Goal: Information Seeking & Learning: Check status

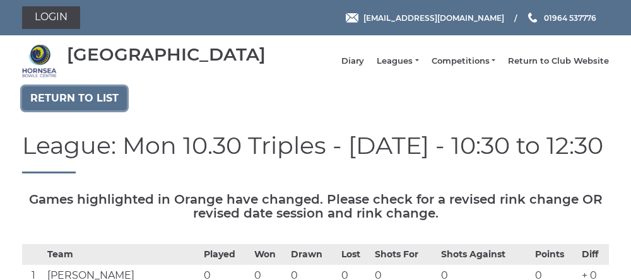
click at [63, 105] on link "Return to list" at bounding box center [74, 98] width 105 height 24
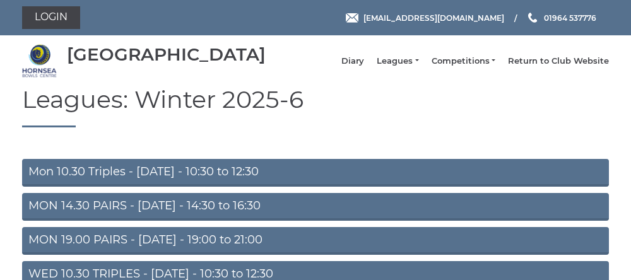
click at [89, 217] on link "MON 14.30 PAIRS - [DATE] - 14:30 to 16:30" at bounding box center [315, 207] width 587 height 28
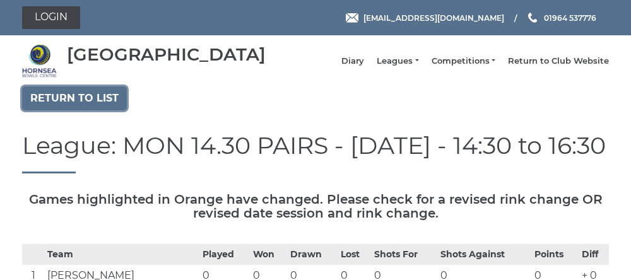
click at [51, 110] on link "Return to list" at bounding box center [74, 98] width 105 height 24
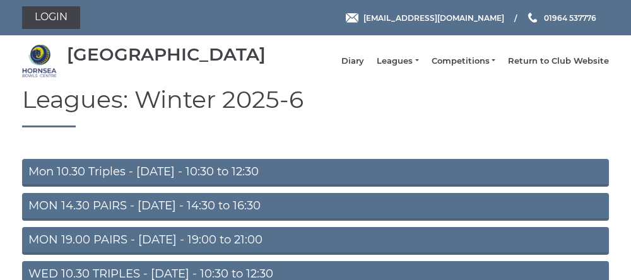
click at [112, 244] on link "MON 19.00 PAIRS - [DATE] - 19:00 to 21:00" at bounding box center [315, 241] width 587 height 28
click at [129, 251] on link "MON 19.00 PAIRS - [DATE] - 19:00 to 21:00" at bounding box center [315, 241] width 587 height 28
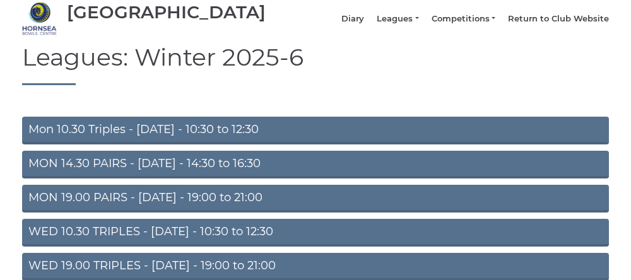
scroll to position [49, 0]
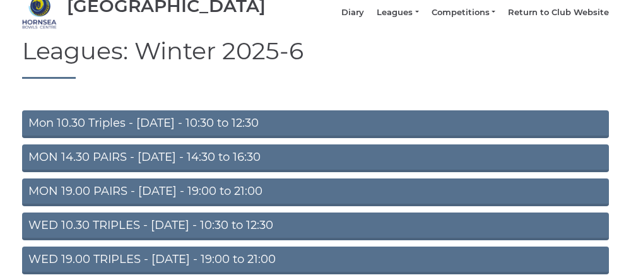
click at [141, 205] on link "MON 19.00 PAIRS - [DATE] - 19:00 to 21:00" at bounding box center [315, 193] width 587 height 28
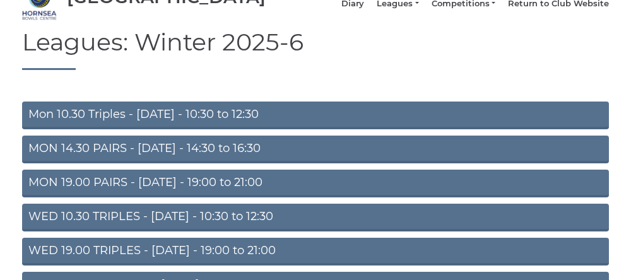
scroll to position [102, 0]
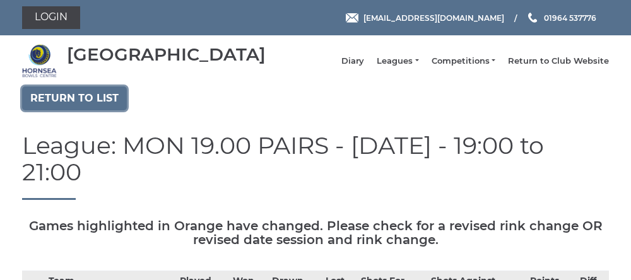
click at [52, 108] on link "Return to list" at bounding box center [74, 98] width 105 height 24
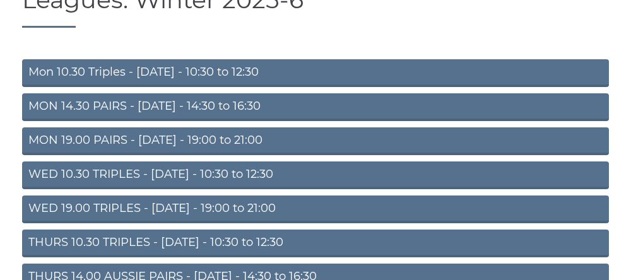
scroll to position [100, 0]
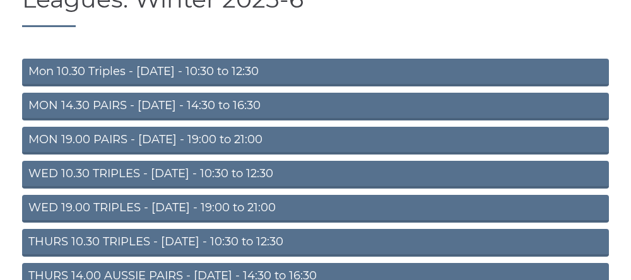
click at [68, 187] on link "WED 10.30 TRIPLES - [DATE] - 10:30 to 12:30" at bounding box center [315, 175] width 587 height 28
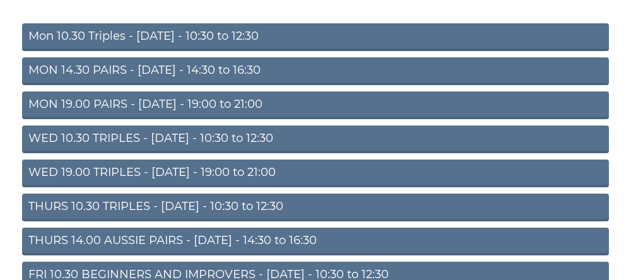
scroll to position [153, 0]
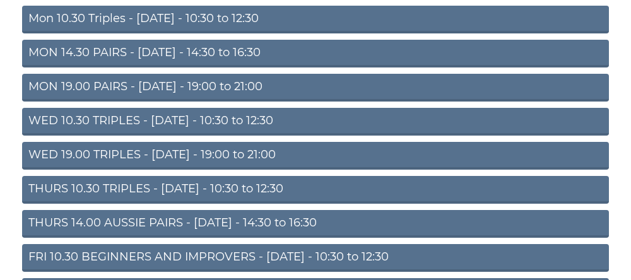
click at [146, 133] on link "WED 10.30 TRIPLES - [DATE] - 10:30 to 12:30" at bounding box center [315, 122] width 587 height 28
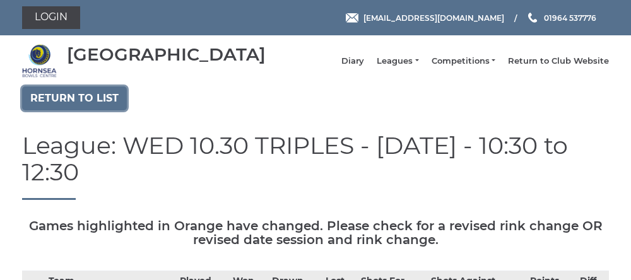
click at [66, 105] on link "Return to list" at bounding box center [74, 98] width 105 height 24
click at [61, 110] on link "Return to list" at bounding box center [74, 98] width 105 height 24
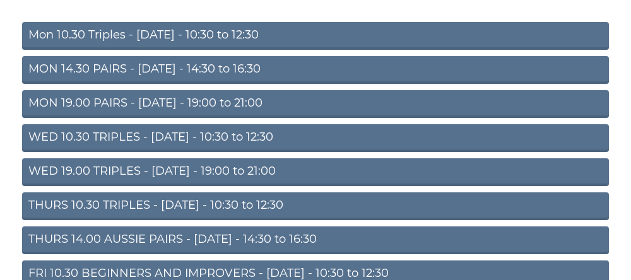
scroll to position [138, 0]
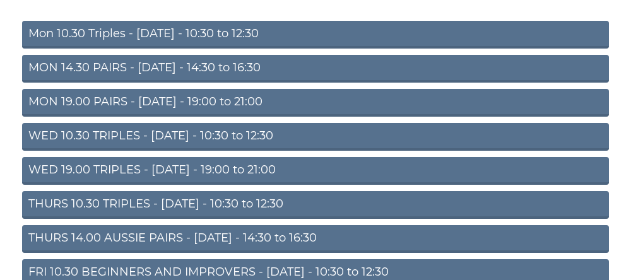
click at [91, 181] on link "WED 19.00 TRIPLES - [DATE] - 19:00 to 21:00" at bounding box center [315, 171] width 587 height 28
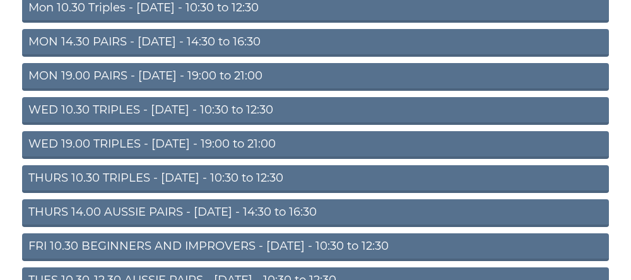
scroll to position [191, 0]
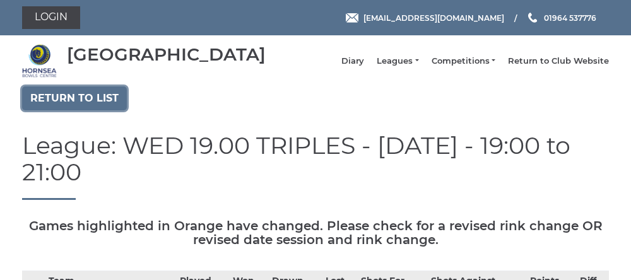
click at [54, 104] on link "Return to list" at bounding box center [74, 98] width 105 height 24
click at [56, 110] on link "Return to list" at bounding box center [74, 98] width 105 height 24
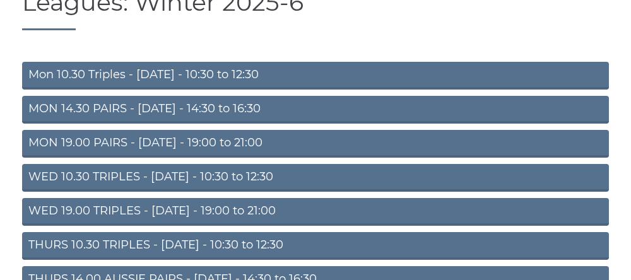
scroll to position [97, 0]
click at [107, 260] on link "THURS 10.30 TRIPLES - [DATE] - 10:30 to 12:30" at bounding box center [315, 246] width 587 height 28
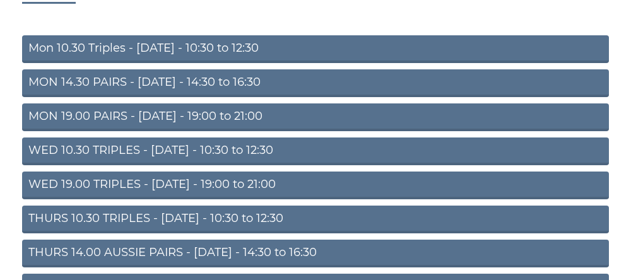
scroll to position [150, 0]
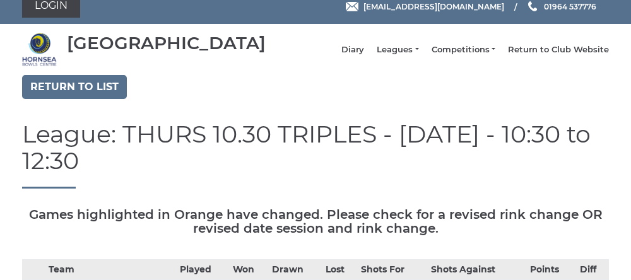
scroll to position [11, 0]
click at [64, 99] on link "Return to list" at bounding box center [74, 87] width 105 height 24
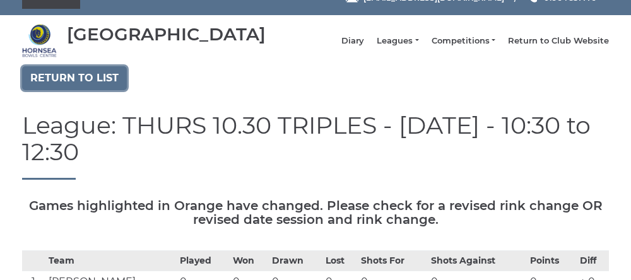
scroll to position [64, 0]
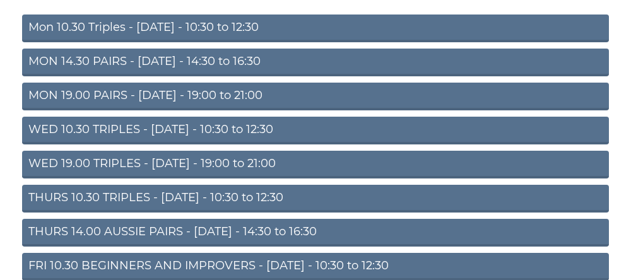
scroll to position [143, 0]
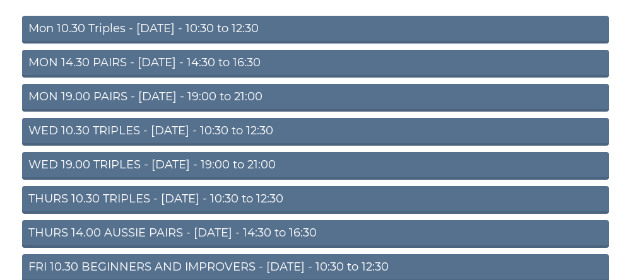
click at [167, 239] on link "THURS 14.00 AUSSIE PAIRS - Thursday - 14:30 to 16:30" at bounding box center [315, 234] width 587 height 28
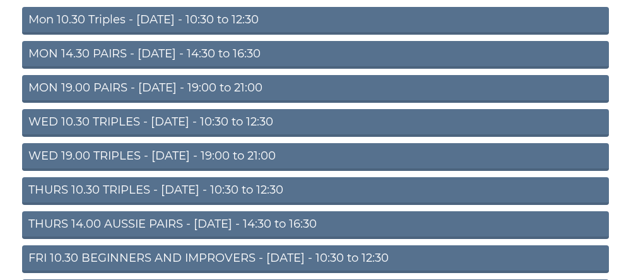
scroll to position [196, 0]
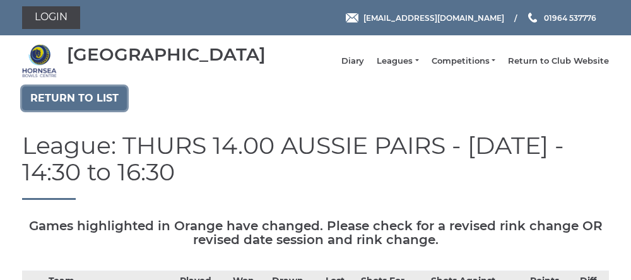
click at [75, 110] on link "Return to list" at bounding box center [74, 98] width 105 height 24
click at [95, 110] on link "Return to list" at bounding box center [74, 98] width 105 height 24
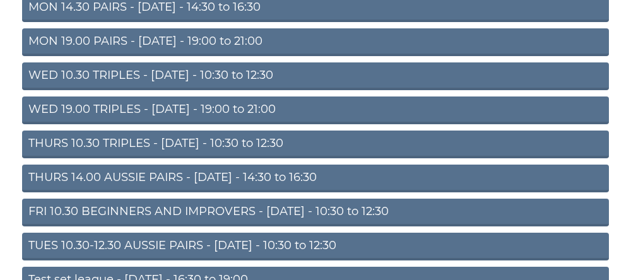
scroll to position [201, 0]
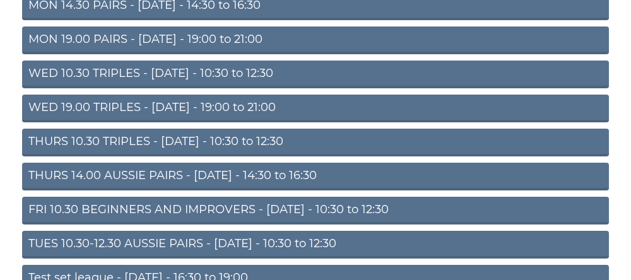
click at [124, 259] on link "TUES 10.30-12.30 AUSSIE PAIRS - [DATE] - 10:30 to 12:30" at bounding box center [315, 245] width 587 height 28
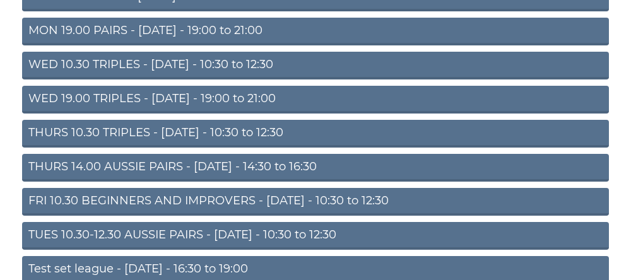
scroll to position [254, 0]
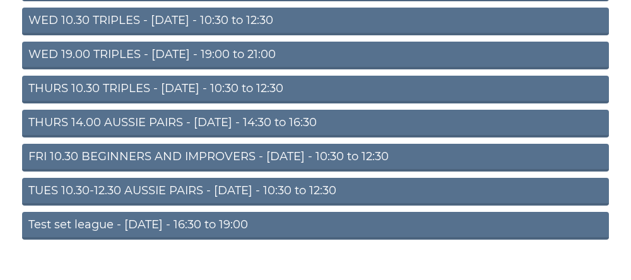
click at [101, 202] on link "TUES 10.30-12.30 AUSSIE PAIRS - [DATE] - 10:30 to 12:30" at bounding box center [315, 192] width 587 height 28
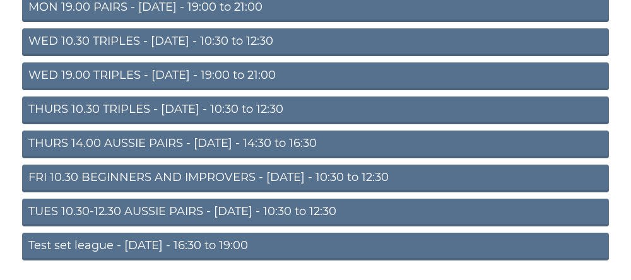
scroll to position [232, 0]
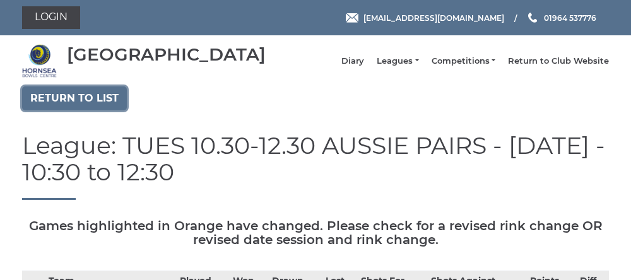
click at [65, 109] on link "Return to list" at bounding box center [74, 98] width 105 height 24
click at [63, 107] on link "Return to list" at bounding box center [74, 98] width 105 height 24
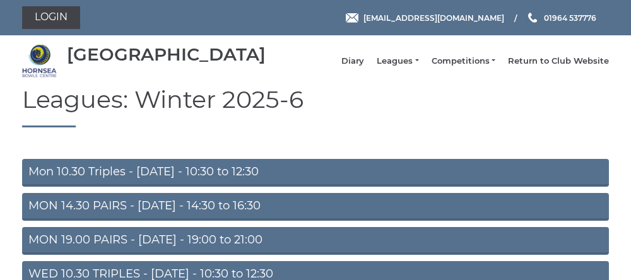
click at [102, 181] on link "Mon 10.30 Triples - [DATE] - 10:30 to 12:30" at bounding box center [315, 173] width 587 height 28
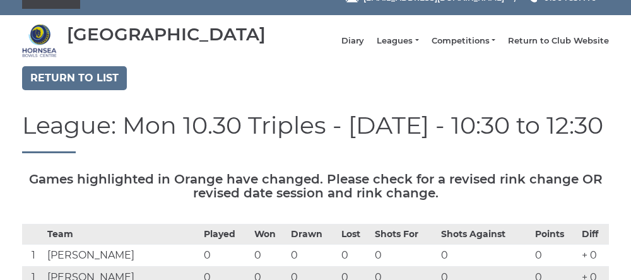
scroll to position [20, 0]
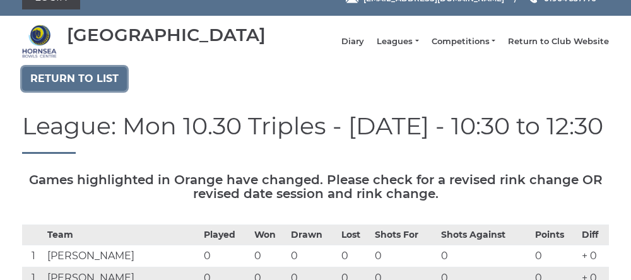
click at [54, 90] on link "Return to list" at bounding box center [74, 79] width 105 height 24
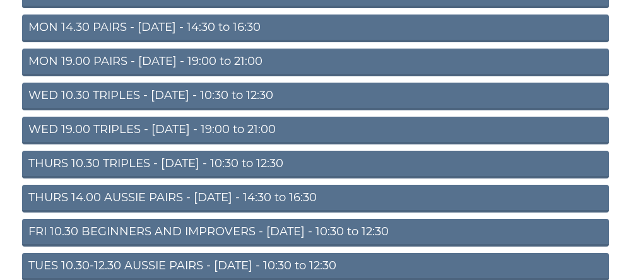
scroll to position [179, 0]
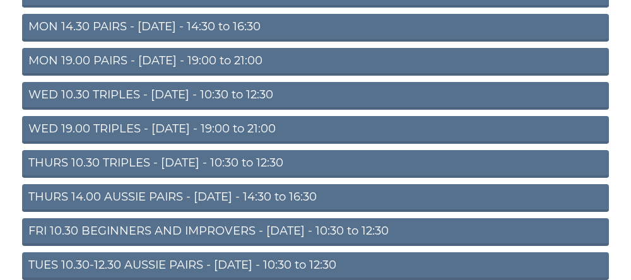
click at [86, 172] on link "THURS 10.30 TRIPLES - Thursday - 10:30 to 12:30" at bounding box center [315, 164] width 587 height 28
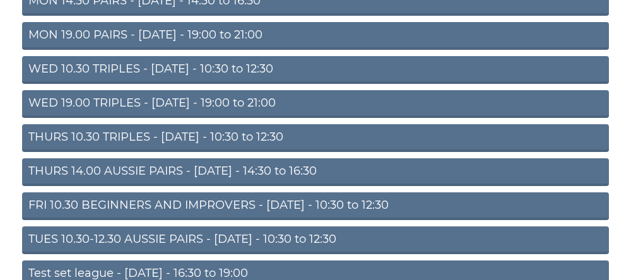
scroll to position [232, 0]
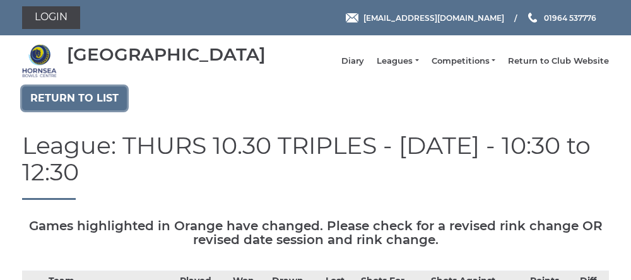
click at [53, 110] on link "Return to list" at bounding box center [74, 98] width 105 height 24
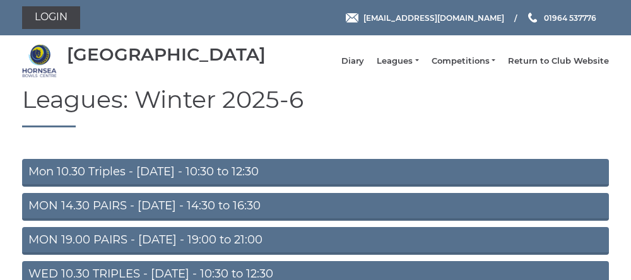
click at [74, 182] on link "Mon 10.30 Triples - [DATE] - 10:30 to 12:30" at bounding box center [315, 173] width 587 height 28
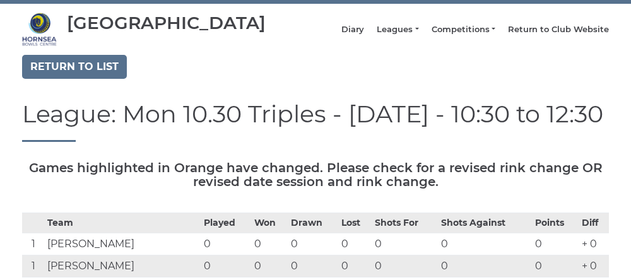
scroll to position [31, 0]
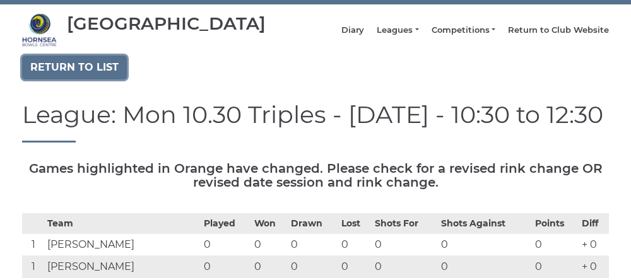
click at [46, 80] on link "Return to list" at bounding box center [74, 68] width 105 height 24
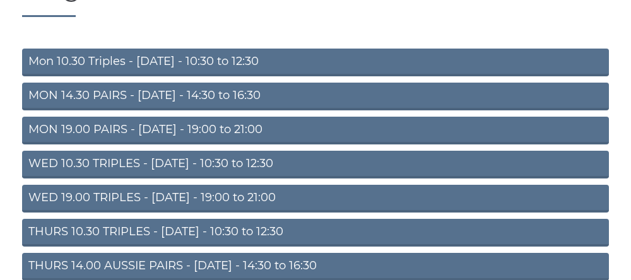
click at [35, 202] on link "WED 19.00 TRIPLES - [DATE] - 19:00 to 21:00" at bounding box center [315, 199] width 587 height 28
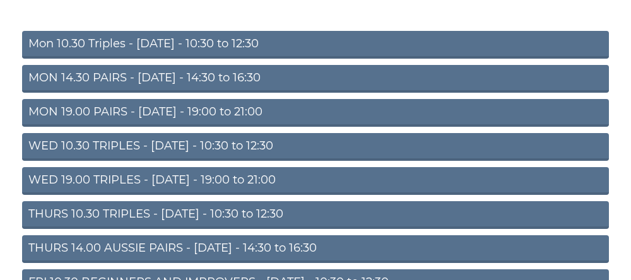
scroll to position [164, 0]
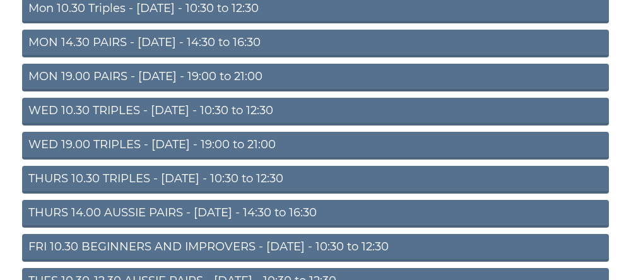
click at [107, 216] on link "THURS 14.00 AUSSIE PAIRS - [DATE] - 14:30 to 16:30" at bounding box center [315, 214] width 587 height 28
click at [113, 222] on link "THURS 14.00 AUSSIE PAIRS - [DATE] - 14:30 to 16:30" at bounding box center [315, 214] width 587 height 28
click at [119, 228] on link "THURS 14.00 AUSSIE PAIRS - [DATE] - 14:30 to 16:30" at bounding box center [315, 214] width 587 height 28
click at [121, 188] on link "THURS 10.30 TRIPLES - [DATE] - 10:30 to 12:30" at bounding box center [315, 180] width 587 height 28
click at [78, 193] on link "THURS 10.30 TRIPLES - [DATE] - 10:30 to 12:30" at bounding box center [315, 180] width 587 height 28
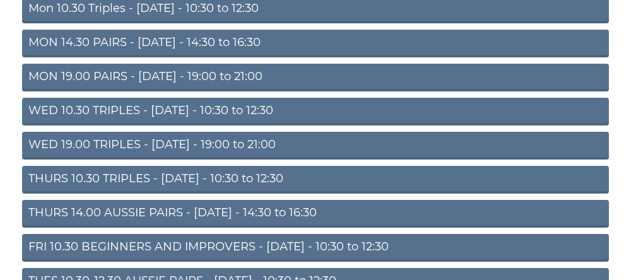
click at [162, 186] on link "THURS 10.30 TRIPLES - [DATE] - 10:30 to 12:30" at bounding box center [315, 180] width 587 height 28
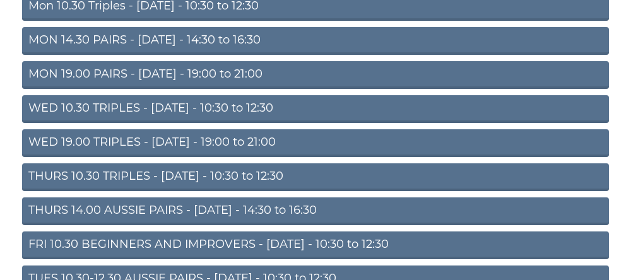
click at [63, 186] on link "THURS 10.30 TRIPLES - [DATE] - 10:30 to 12:30" at bounding box center [315, 178] width 587 height 28
click at [304, 184] on link "THURS 10.30 TRIPLES - [DATE] - 10:30 to 12:30" at bounding box center [315, 178] width 587 height 28
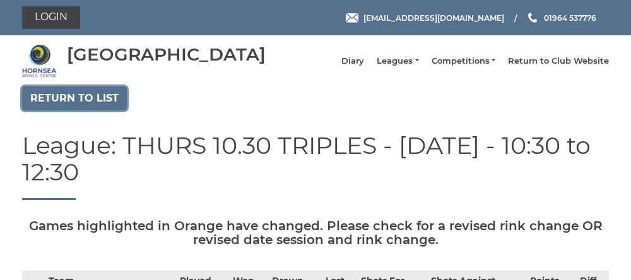
click at [76, 109] on link "Return to list" at bounding box center [74, 98] width 105 height 24
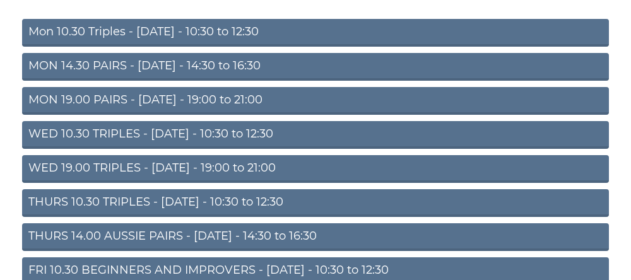
scroll to position [141, 0]
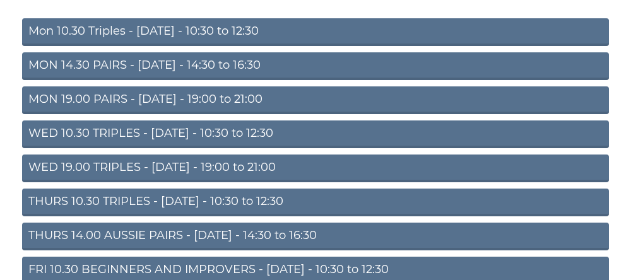
click at [112, 251] on link "THURS 14.00 AUSSIE PAIRS - [DATE] - 14:30 to 16:30" at bounding box center [315, 237] width 587 height 28
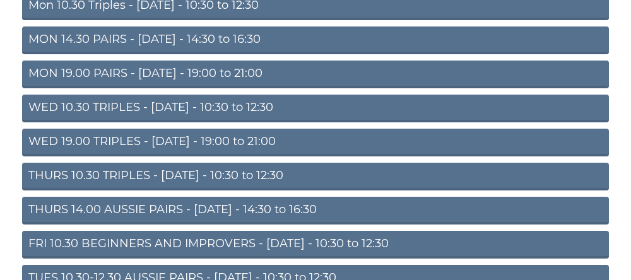
scroll to position [194, 0]
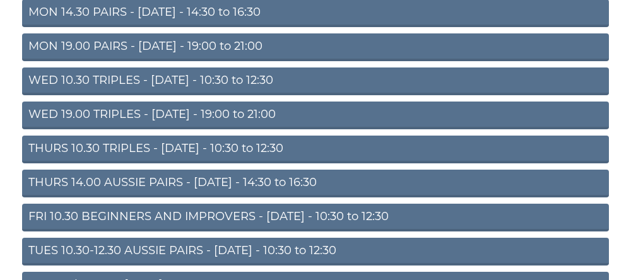
click at [121, 188] on link "THURS 14.00 AUSSIE PAIRS - [DATE] - 14:30 to 16:30" at bounding box center [315, 184] width 587 height 28
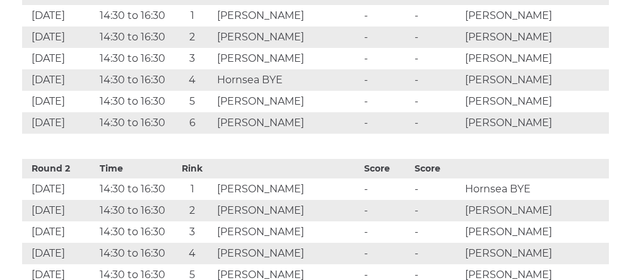
scroll to position [701, 0]
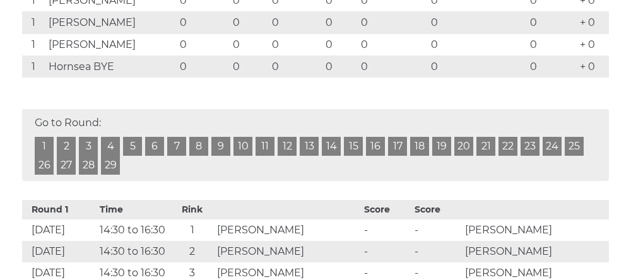
click at [49, 138] on div "Go to Round: 1 2 3 4 5 6 7 8 9 10 11 12 13 14 15 16 17 18 19 20 21 22 23 24 25 …" at bounding box center [315, 145] width 587 height 72
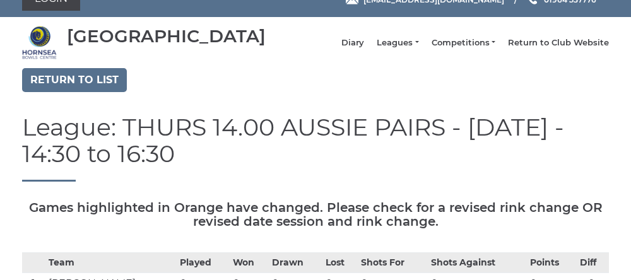
scroll to position [19, 0]
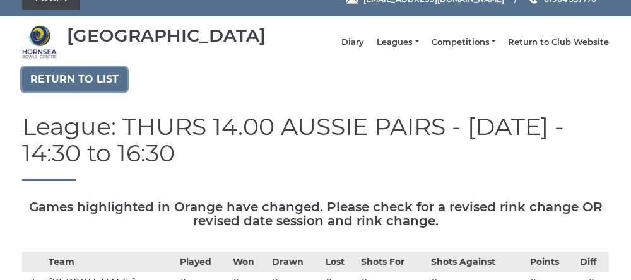
click at [43, 92] on link "Return to list" at bounding box center [74, 80] width 105 height 24
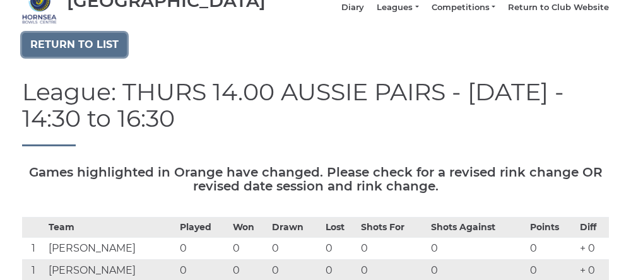
scroll to position [72, 0]
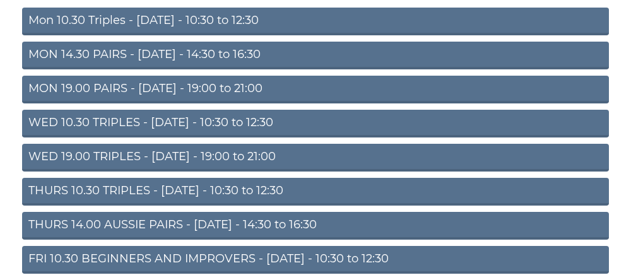
scroll to position [150, 0]
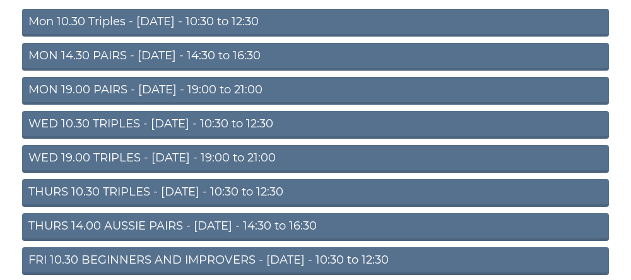
click at [162, 201] on link "THURS 10.30 TRIPLES - Thursday - 10:30 to 12:30" at bounding box center [315, 193] width 587 height 28
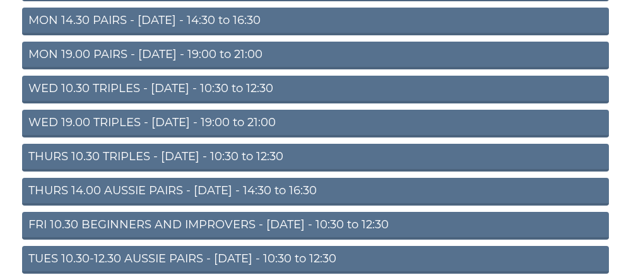
scroll to position [203, 0]
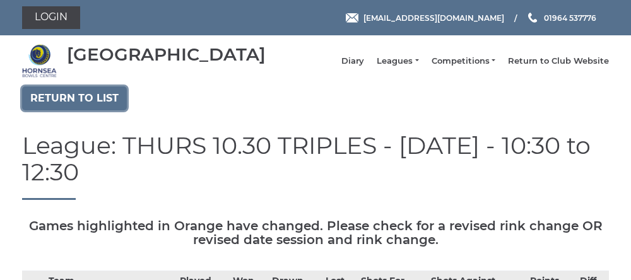
click at [87, 110] on link "Return to list" at bounding box center [74, 98] width 105 height 24
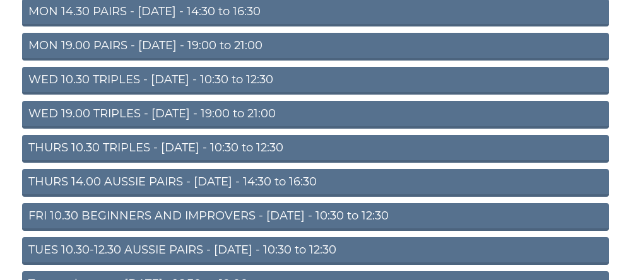
scroll to position [194, 0]
click at [145, 196] on link "THURS 14.00 AUSSIE PAIRS - [DATE] - 14:30 to 16:30" at bounding box center [315, 183] width 587 height 28
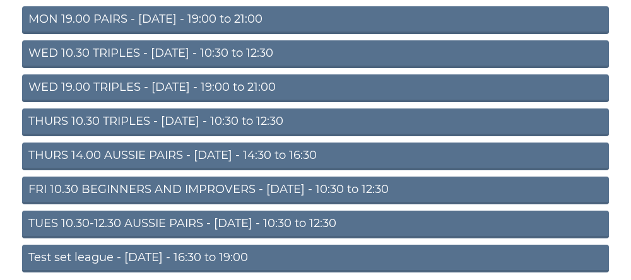
scroll to position [247, 0]
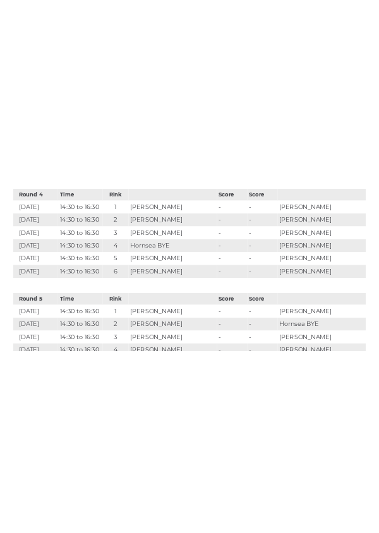
scroll to position [1717, 0]
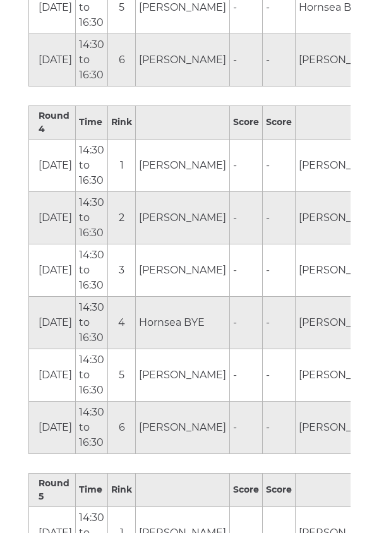
click at [234, 244] on td "-" at bounding box center [246, 270] width 33 height 52
click at [63, 105] on th "Round 4" at bounding box center [52, 121] width 47 height 33
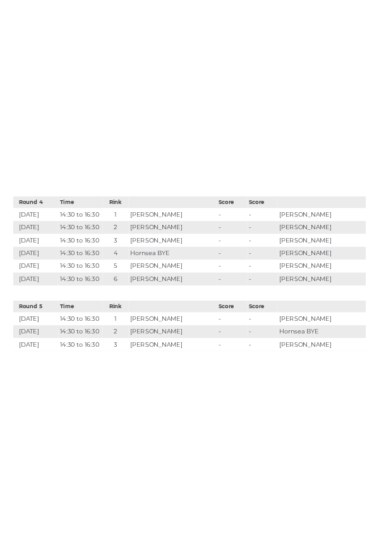
scroll to position [1700, 0]
